Goal: Information Seeking & Learning: Learn about a topic

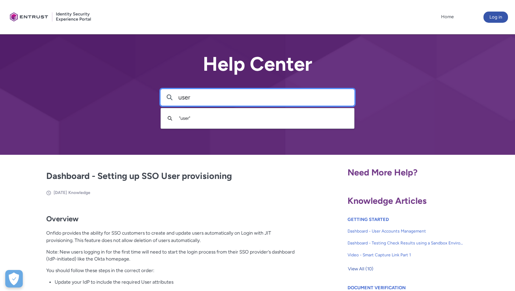
type input "user"
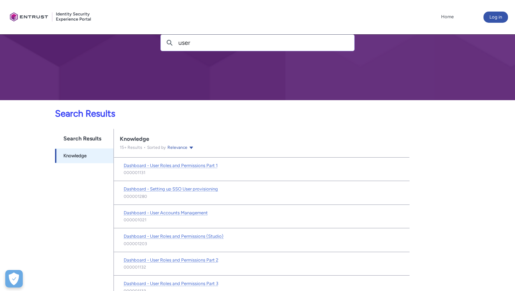
scroll to position [73, 0]
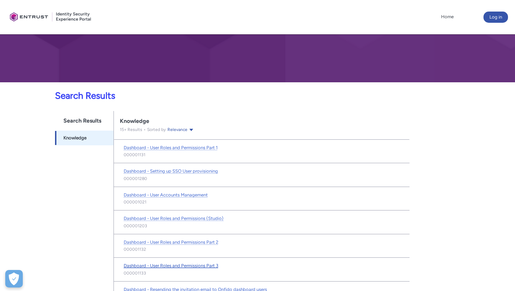
click at [181, 267] on span "Dashboard - User Roles and Permissions Part 3" at bounding box center [171, 265] width 95 height 5
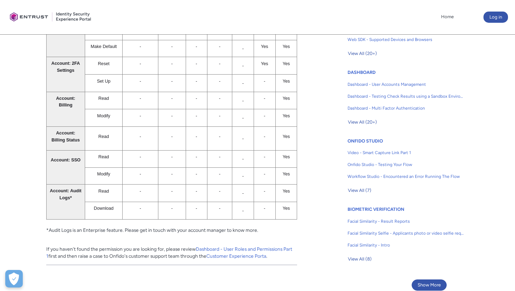
scroll to position [375, 0]
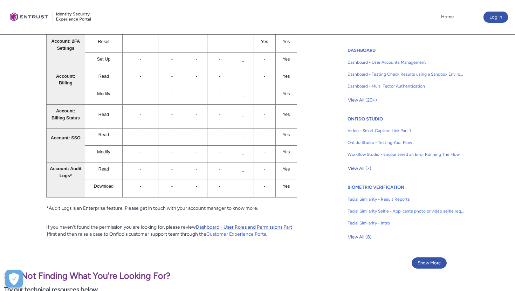
click at [235, 224] on link "Dashboard - User Roles and Permissions Part 1" at bounding box center [169, 230] width 246 height 13
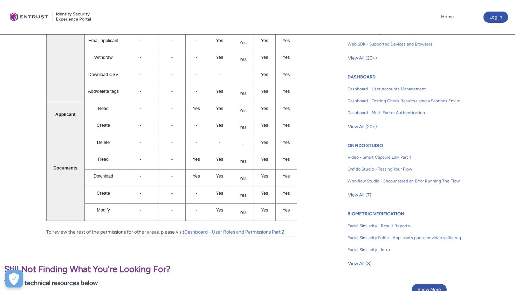
scroll to position [367, 0]
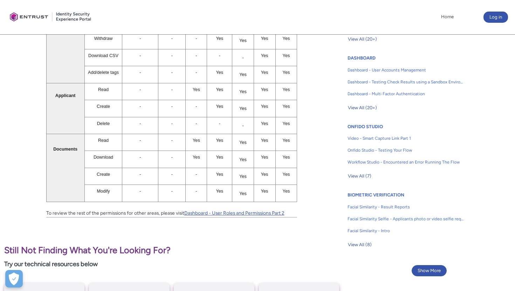
click at [266, 210] on link "Dashboard - User Roles and Permissions Part 2" at bounding box center [234, 213] width 100 height 6
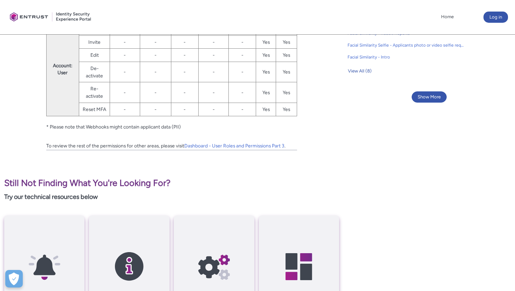
scroll to position [550, 0]
